Goal: Task Accomplishment & Management: Complete application form

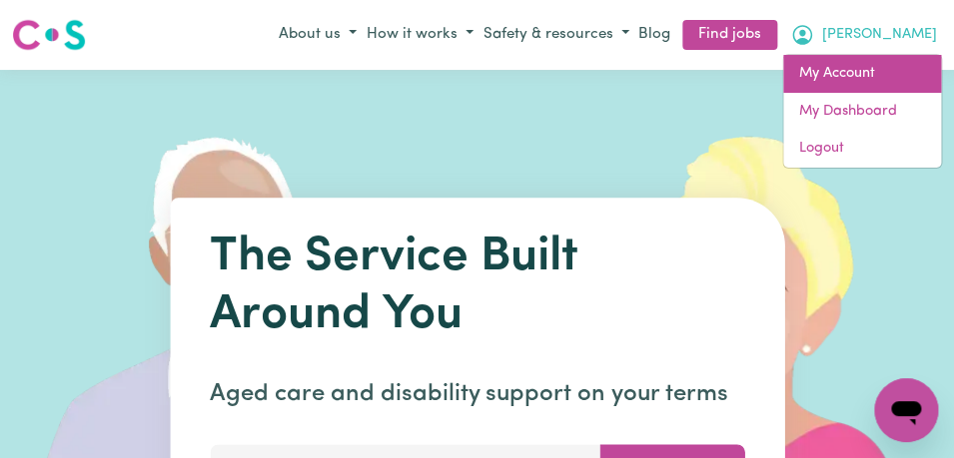
click at [876, 72] on link "My Account" at bounding box center [862, 74] width 158 height 38
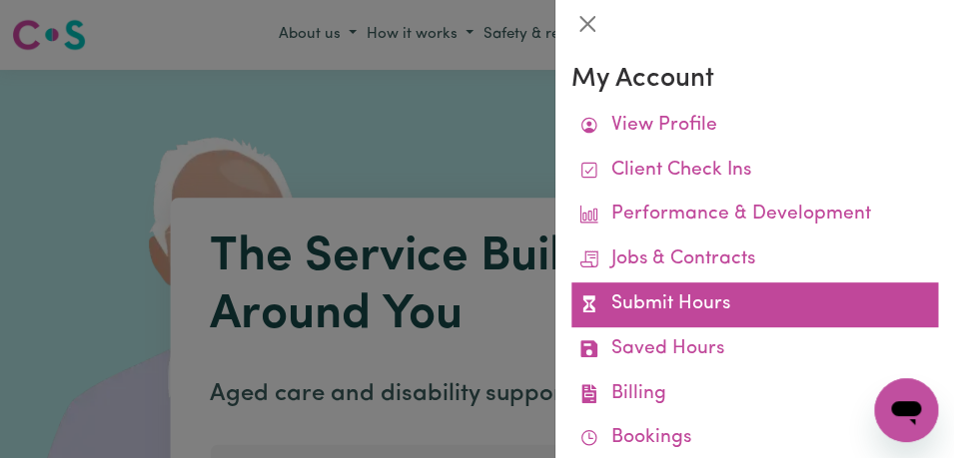
click at [754, 297] on link "Submit Hours" at bounding box center [754, 305] width 366 height 45
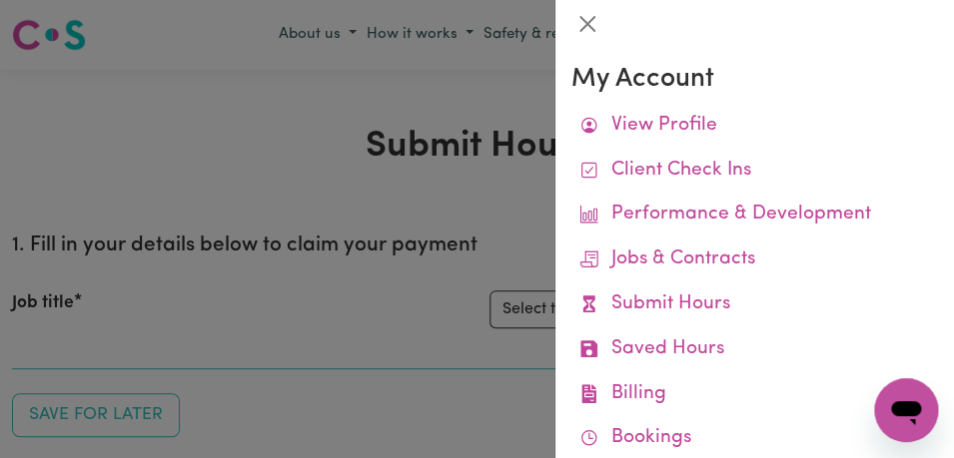
click at [754, 297] on link "Submit Hours" at bounding box center [754, 305] width 366 height 45
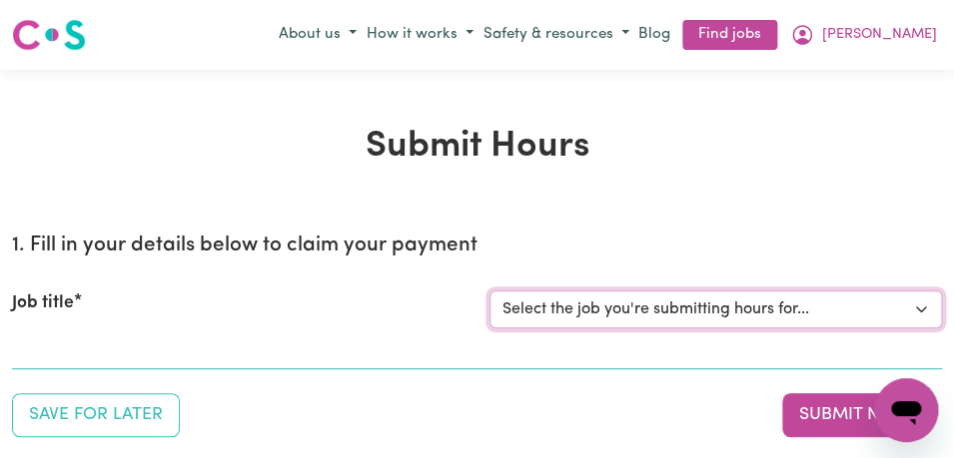
select select "11855"
click option "[[PERSON_NAME]] Support Worker Needed For Personal Care In the Morning- [PERSON…" at bounding box center [0, 0] width 0 height 0
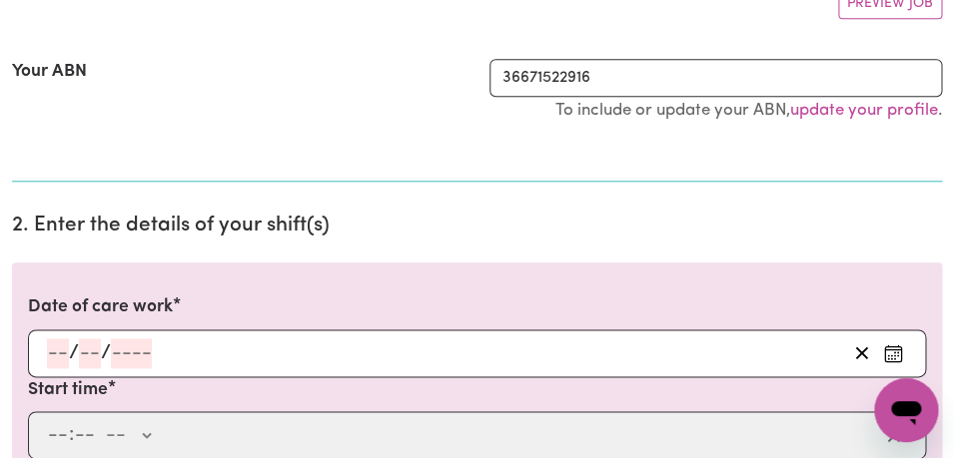
scroll to position [416, 0]
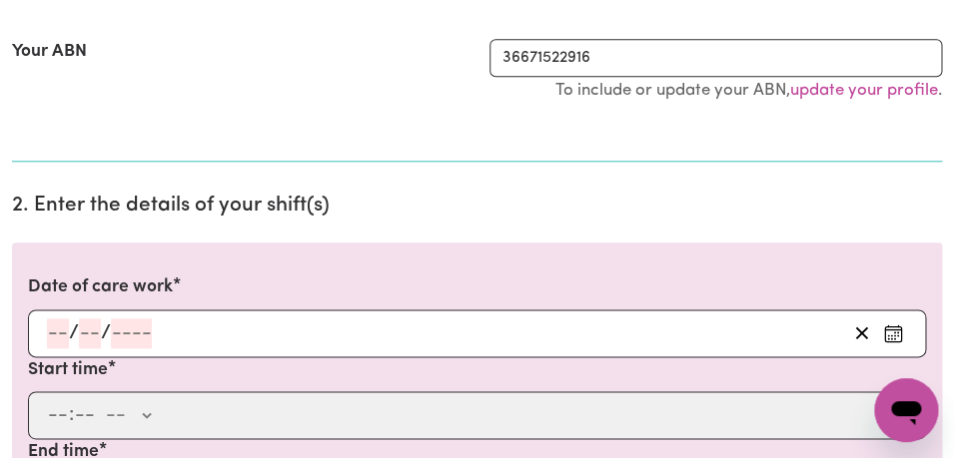
click at [892, 336] on circle "Enter the date of care work" at bounding box center [892, 336] width 2 height 2
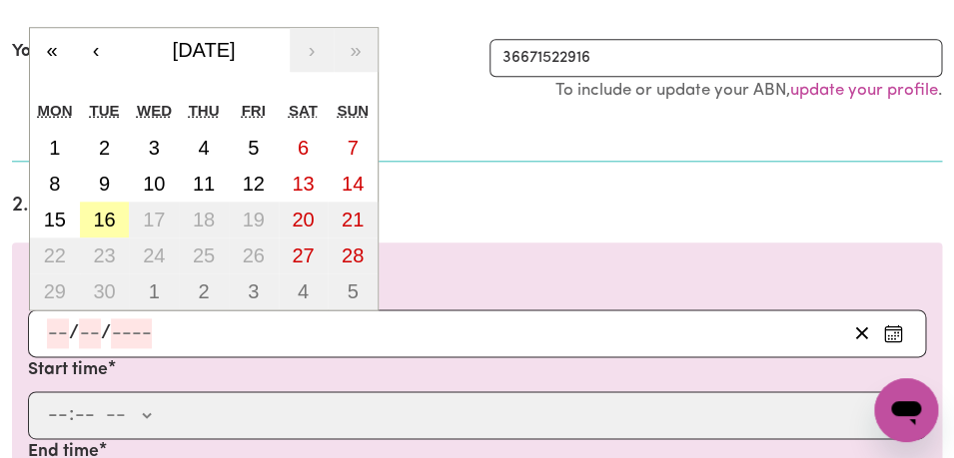
click at [115, 222] on abbr "16" at bounding box center [104, 220] width 22 height 22
type input "[DATE]"
type input "16"
type input "9"
type input "2025"
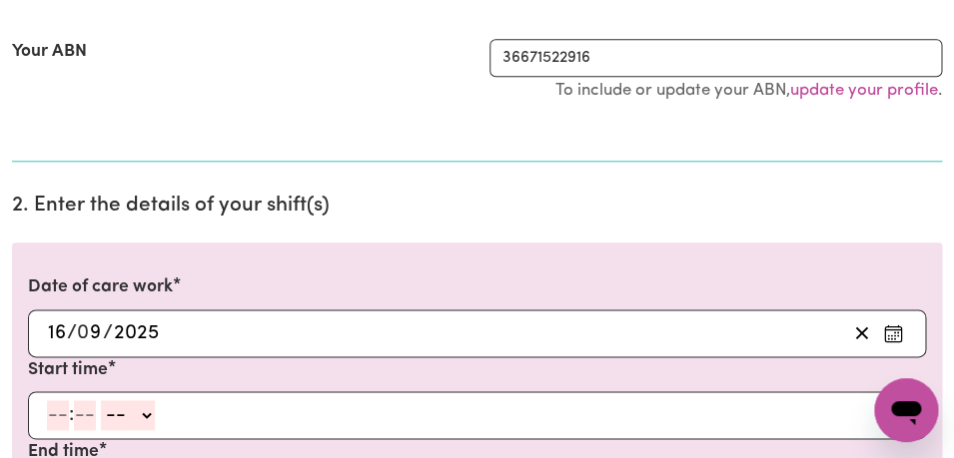
click at [63, 419] on input "number" at bounding box center [58, 415] width 22 height 30
type input "8"
type input "00"
click at [98, 400] on select "-- AM PM" at bounding box center [125, 415] width 54 height 30
select select "am"
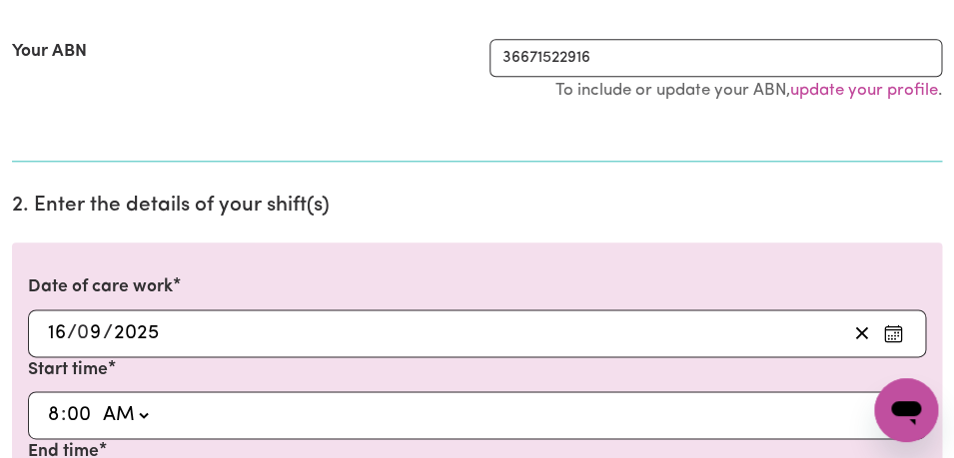
click option "AM" at bounding box center [0, 0] width 0 height 0
type input "08:00"
type input "0"
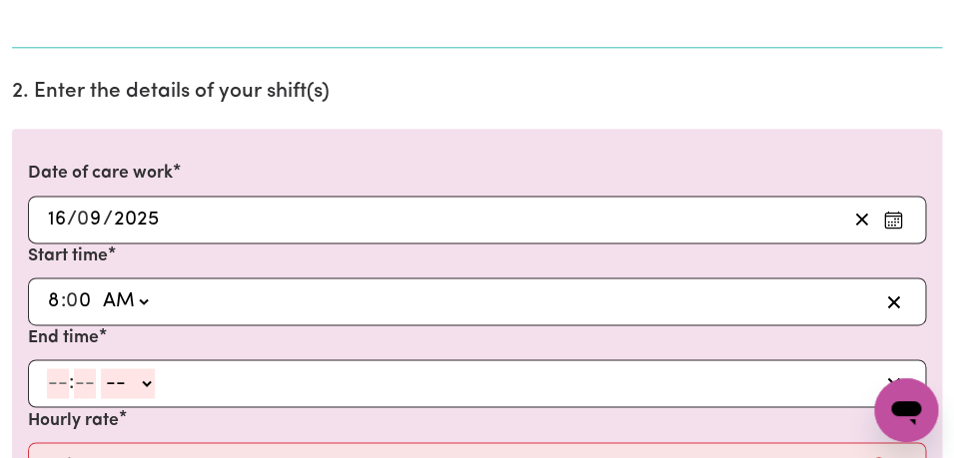
scroll to position [543, 0]
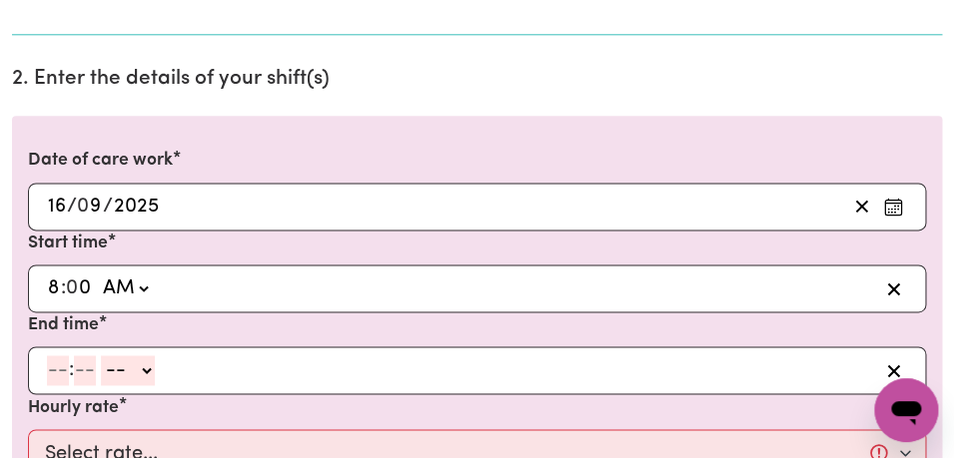
click at [60, 371] on input "number" at bounding box center [58, 370] width 22 height 30
type input "9"
type input "0"
select select "am"
click option "AM" at bounding box center [0, 0] width 0 height 0
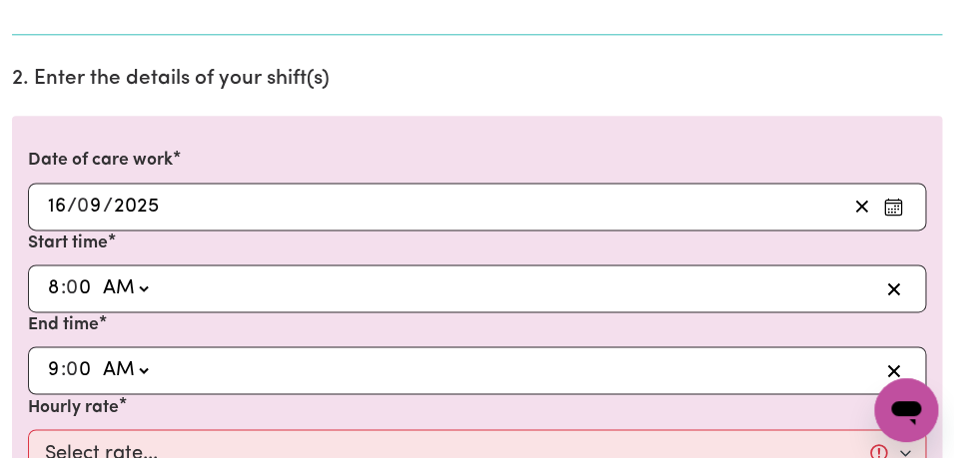
type input "09:00"
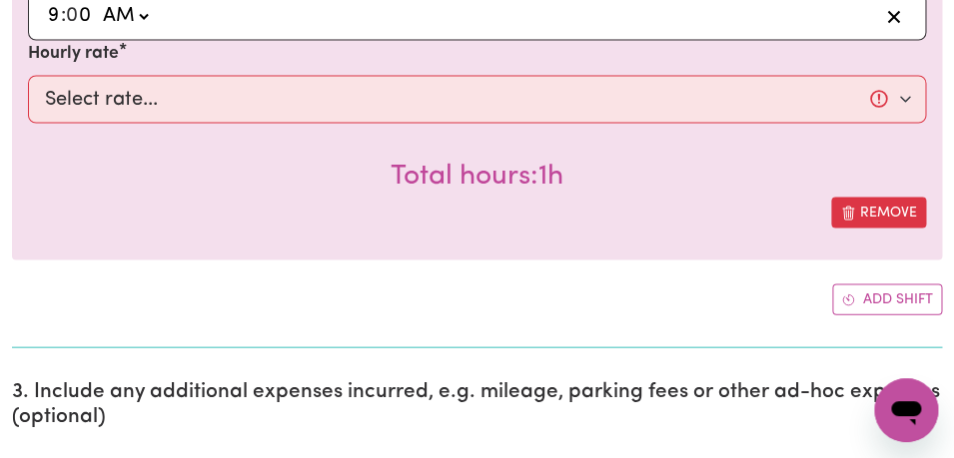
scroll to position [906, 0]
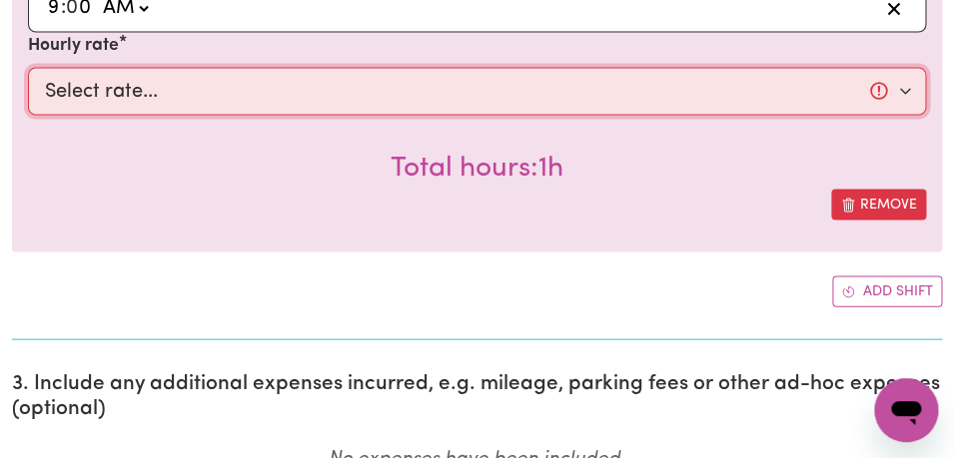
select select "44-Weekday"
click option "$44.00 (Weekday)" at bounding box center [0, 0] width 0 height 0
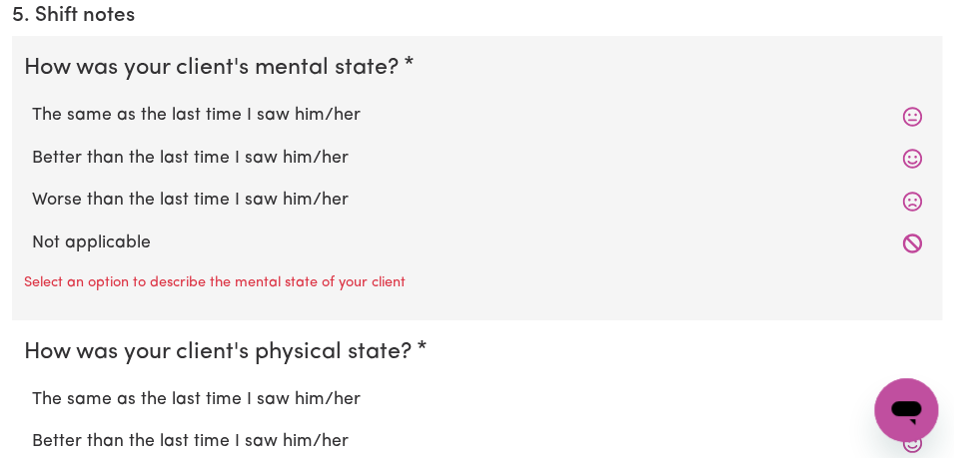
scroll to position [1774, 0]
click at [409, 120] on label "The same as the last time I saw him/her" at bounding box center [477, 117] width 890 height 26
click at [32, 104] on input "The same as the last time I saw him/her" at bounding box center [31, 103] width 1 height 1
radio input "true"
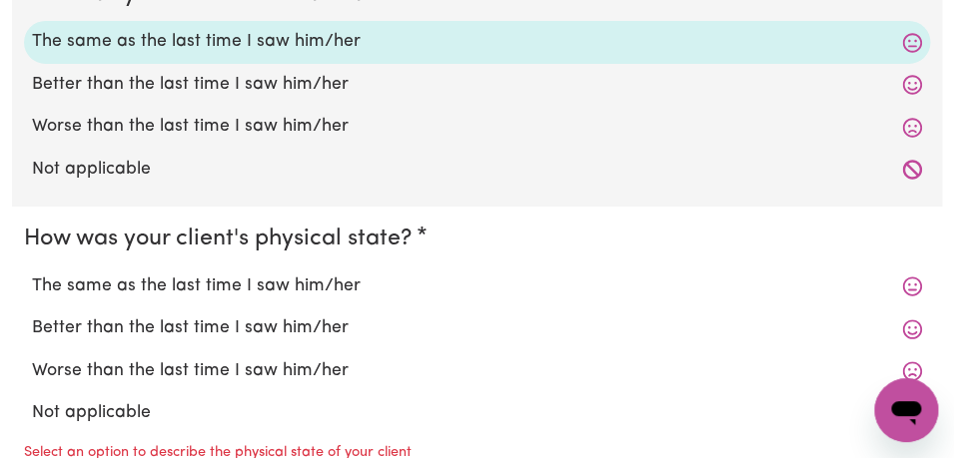
scroll to position [1850, 0]
click at [344, 282] on label "The same as the last time I saw him/her" at bounding box center [477, 286] width 890 height 26
click at [32, 273] on input "The same as the last time I saw him/her" at bounding box center [31, 272] width 1 height 1
radio input "true"
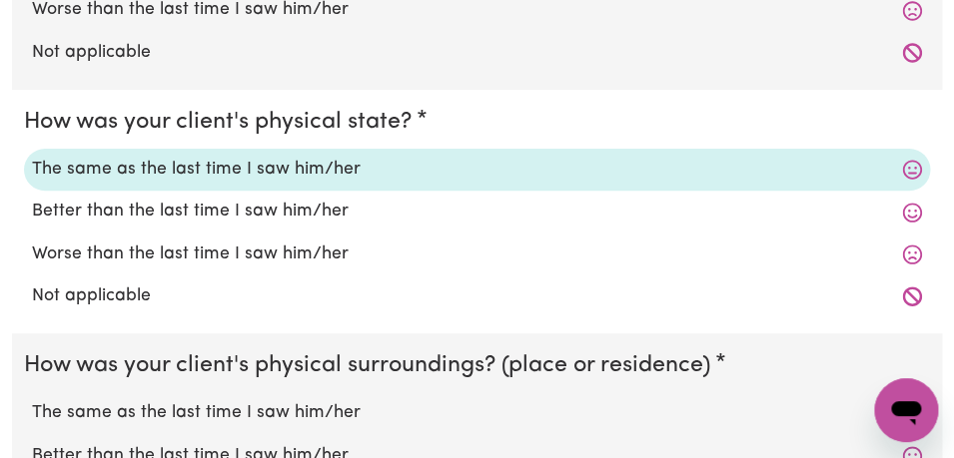
scroll to position [1977, 0]
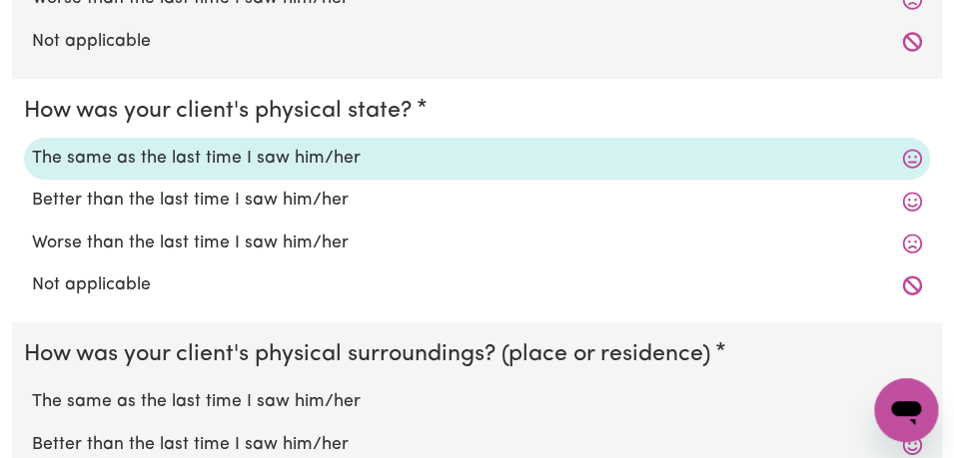
click at [328, 406] on label "The same as the last time I saw him/her" at bounding box center [477, 402] width 890 height 26
click at [32, 389] on input "The same as the last time I saw him/her" at bounding box center [31, 388] width 1 height 1
radio input "true"
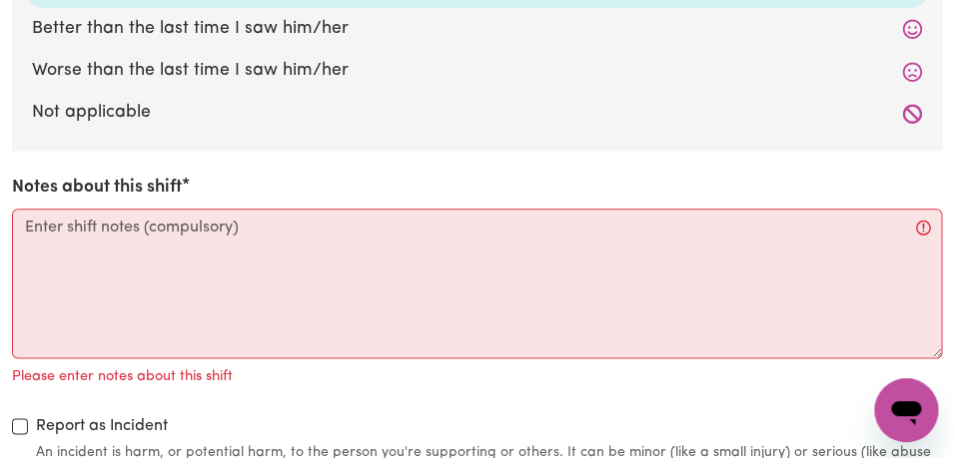
scroll to position [2410, 0]
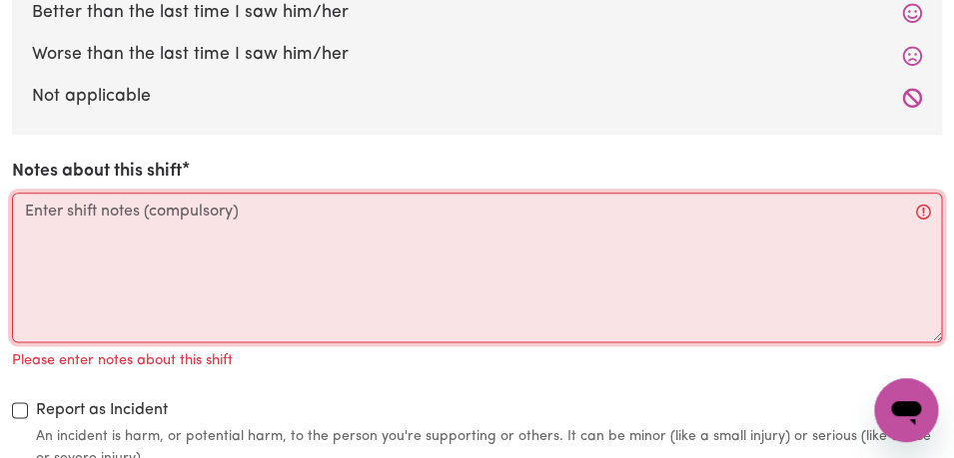
click at [258, 250] on textarea "Notes about this shift" at bounding box center [477, 268] width 930 height 150
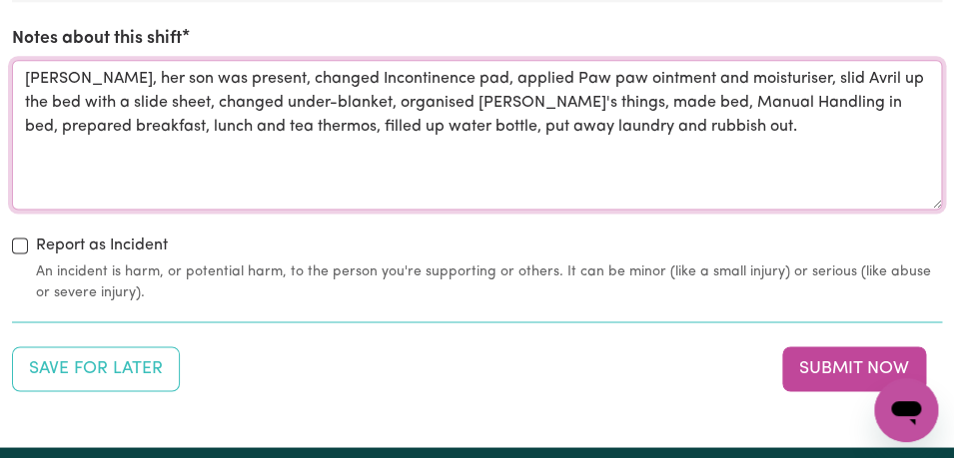
scroll to position [2560, 0]
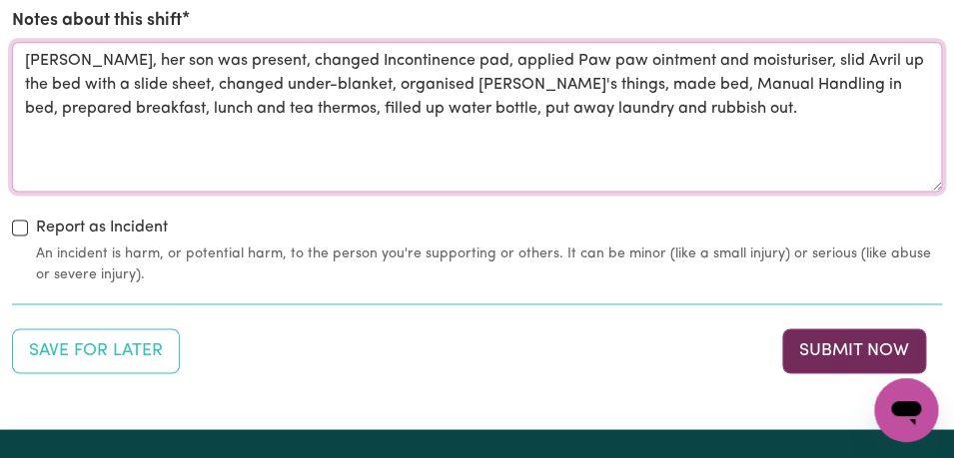
type textarea "[PERSON_NAME], her son was present, changed Incontinence pad, applied Paw paw o…"
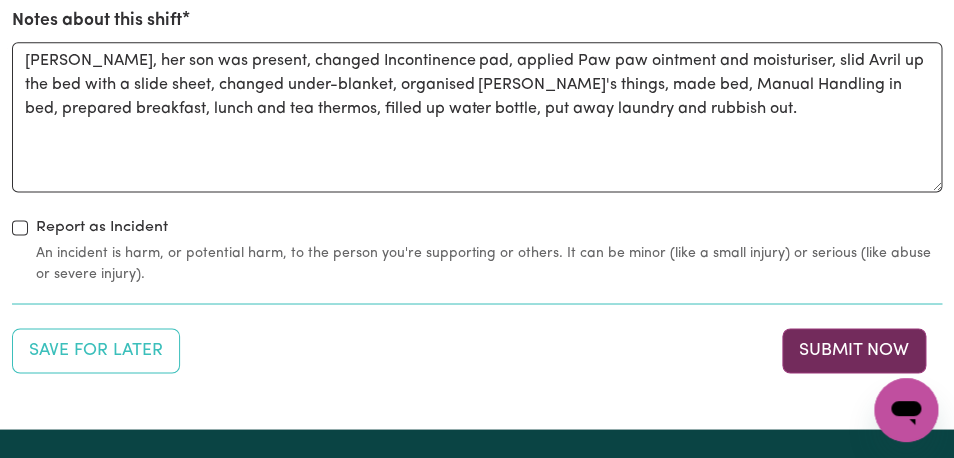
click at [821, 351] on button "Submit Now" at bounding box center [854, 351] width 144 height 44
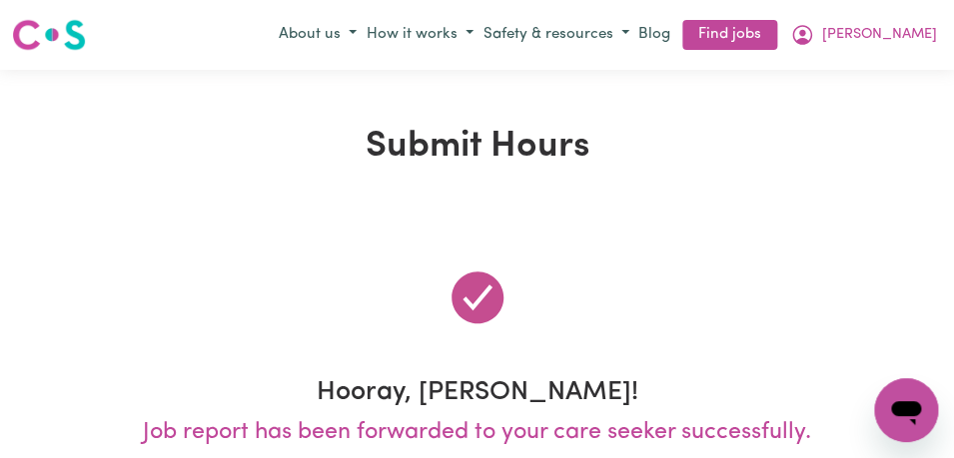
scroll to position [0, 0]
click at [814, 29] on icon "My Account" at bounding box center [802, 35] width 24 height 24
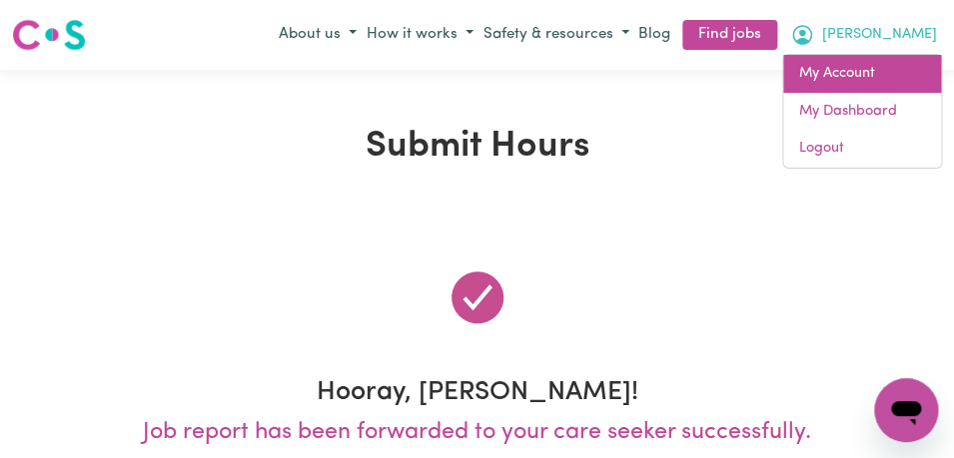
click at [892, 76] on link "My Account" at bounding box center [862, 74] width 158 height 38
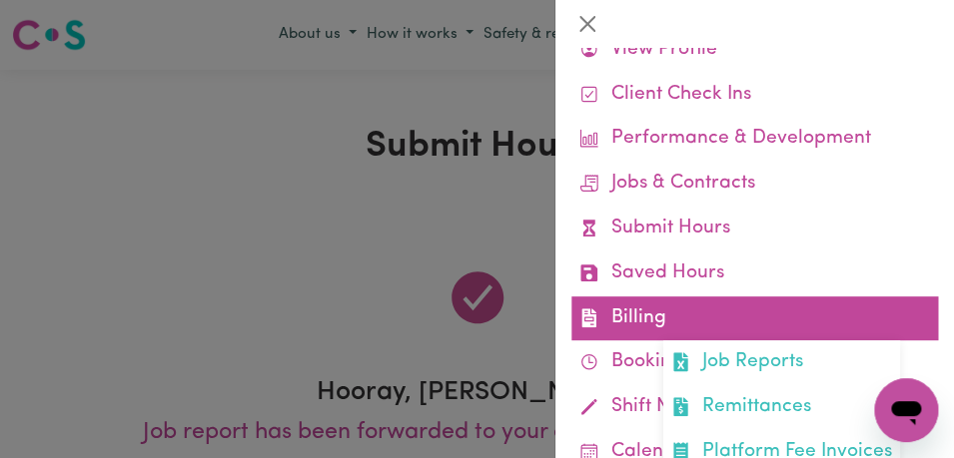
scroll to position [77, 0]
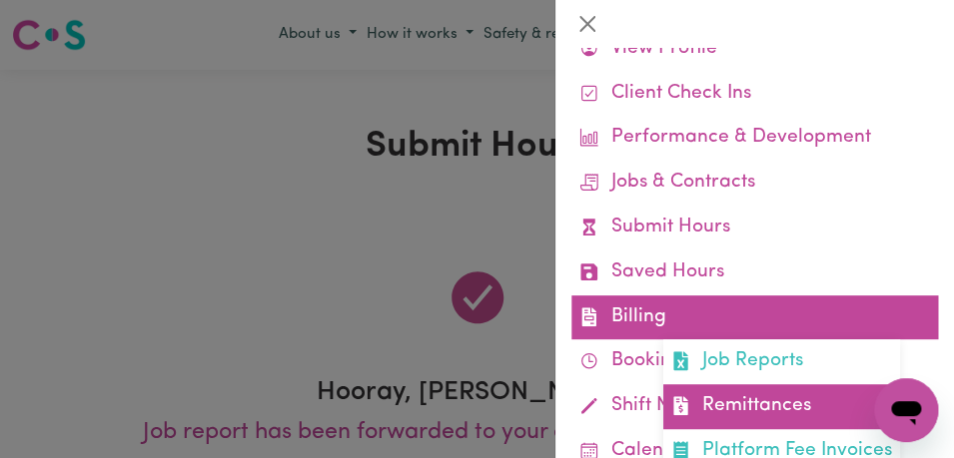
click at [776, 392] on link "Remittances" at bounding box center [781, 406] width 237 height 45
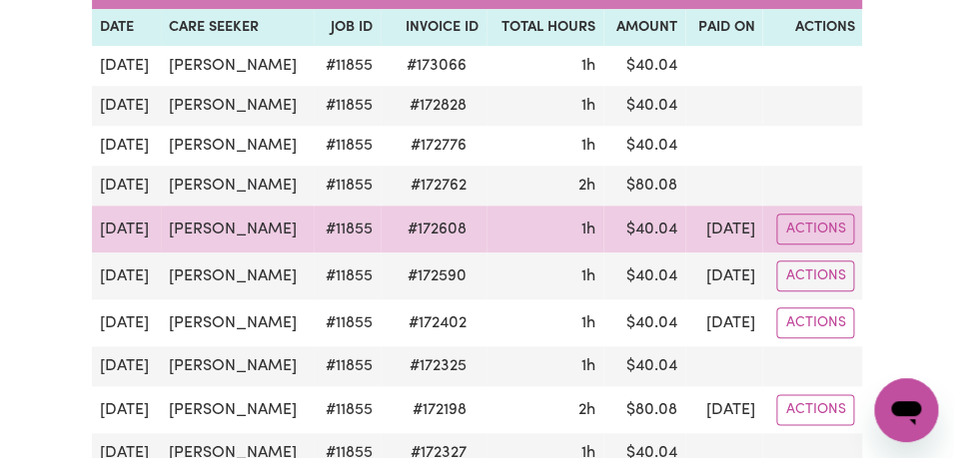
scroll to position [357, 0]
